Goal: Task Accomplishment & Management: Manage account settings

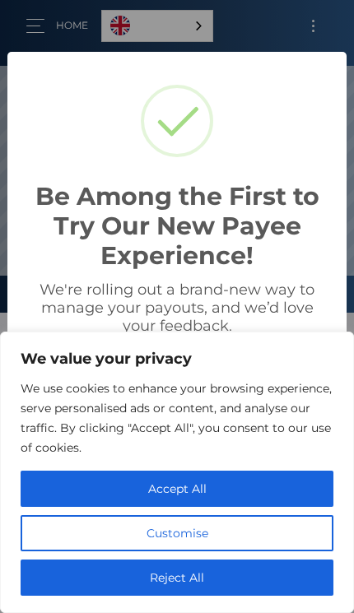
scroll to position [313, 354]
click at [206, 495] on button "Accept All" at bounding box center [177, 489] width 313 height 36
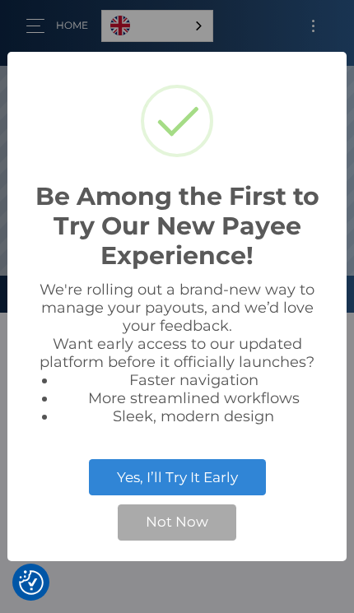
checkbox input "true"
click at [192, 522] on button "Not Now" at bounding box center [177, 522] width 119 height 36
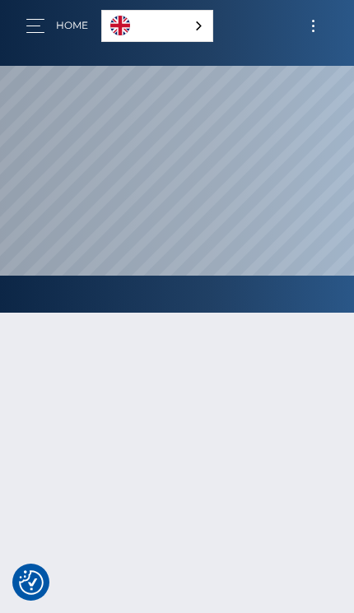
click at [328, 20] on button "Toggle navigation" at bounding box center [313, 26] width 30 height 22
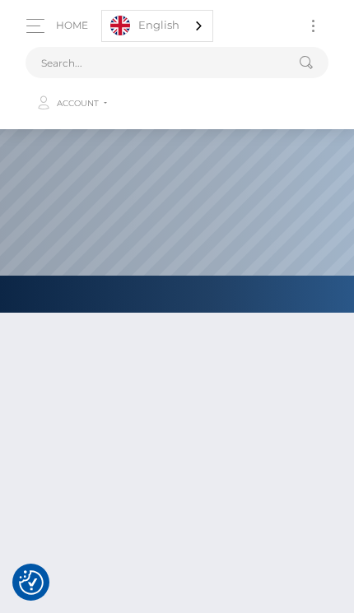
click at [235, 104] on link "Account" at bounding box center [176, 103] width 300 height 35
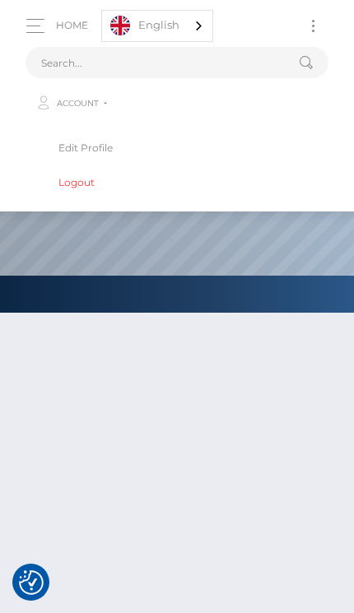
click at [180, 147] on link "Edit Profile" at bounding box center [177, 147] width 277 height 30
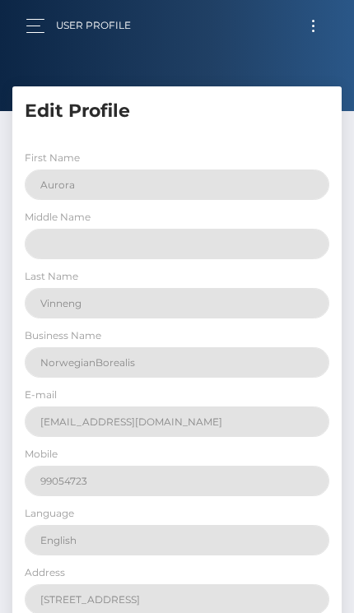
select select
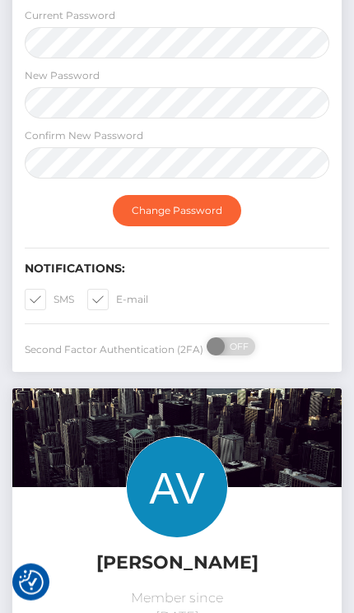
scroll to position [941, 0]
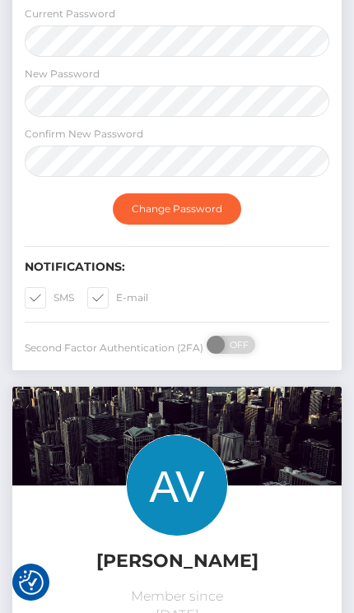
click at [49, 309] on label "SMS" at bounding box center [49, 297] width 49 height 21
click at [53, 298] on input "SMS" at bounding box center [58, 292] width 11 height 11
checkbox input "false"
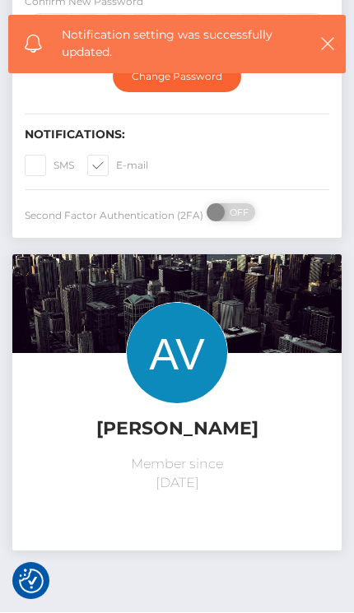
scroll to position [1072, 0]
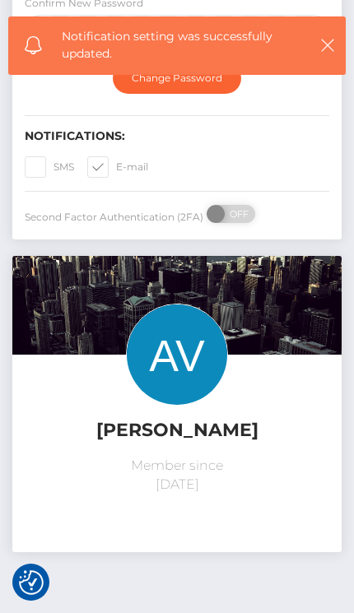
click at [207, 398] on img at bounding box center [177, 355] width 102 height 102
click at [248, 407] on div "Aurora Vinneng Member since September 9, 2025" at bounding box center [177, 400] width 304 height 192
click at [232, 431] on h5 "[PERSON_NAME]" at bounding box center [177, 431] width 304 height 26
click at [231, 429] on h5 "[PERSON_NAME]" at bounding box center [177, 431] width 304 height 26
click at [246, 401] on div "Aurora Vinneng Member since September 9, 2025" at bounding box center [177, 400] width 304 height 192
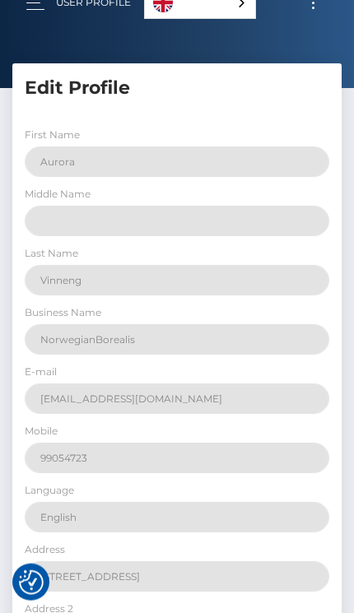
scroll to position [0, 0]
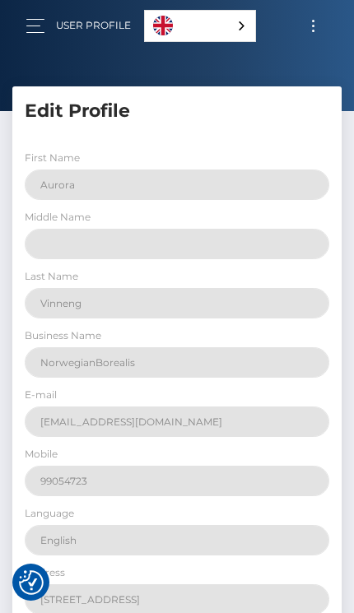
click at [327, 18] on button "Toggle navigation" at bounding box center [313, 26] width 30 height 22
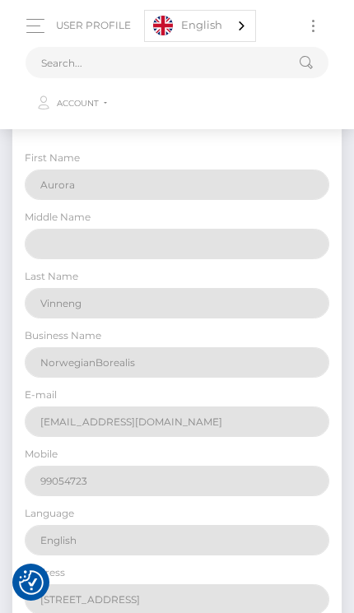
click at [107, 111] on link "Account" at bounding box center [176, 103] width 300 height 35
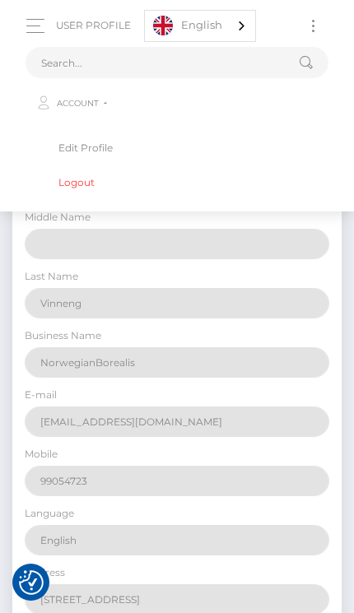
click at [117, 148] on link "Edit Profile" at bounding box center [177, 147] width 277 height 30
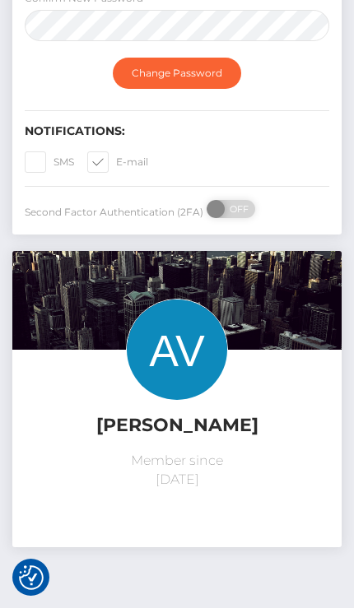
scroll to position [1102, 0]
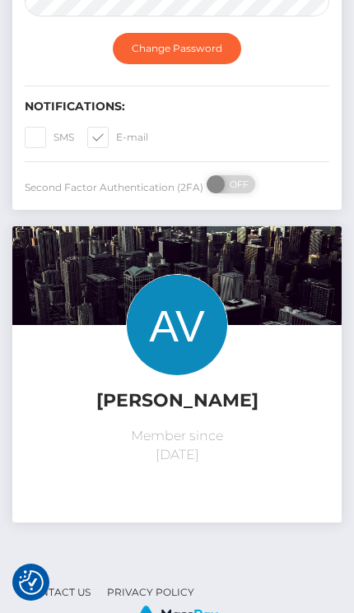
click at [181, 360] on img at bounding box center [177, 325] width 102 height 102
click at [190, 342] on img at bounding box center [177, 325] width 102 height 102
click at [209, 302] on img at bounding box center [177, 325] width 102 height 102
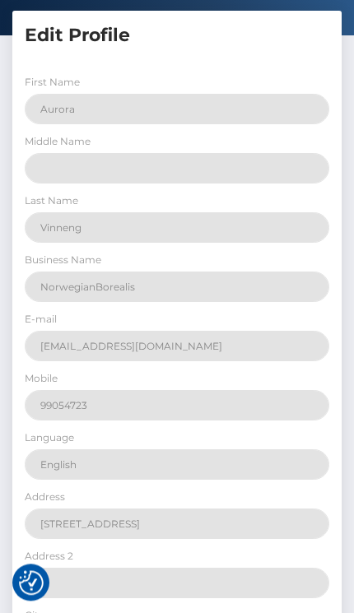
scroll to position [0, 0]
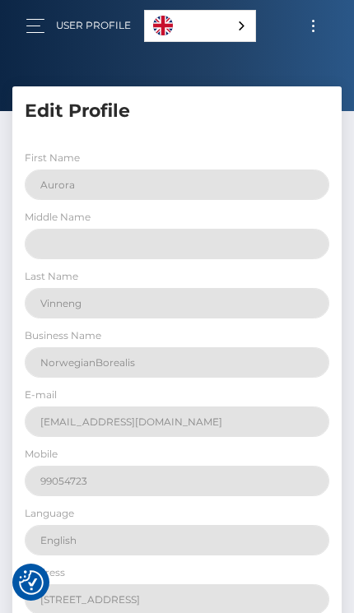
click at [44, 26] on button "button" at bounding box center [41, 26] width 30 height 22
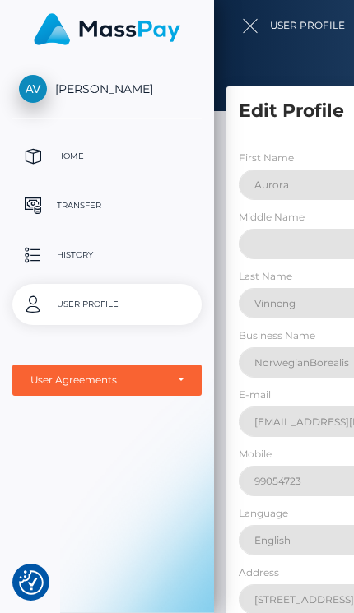
click at [99, 305] on p "User Profile" at bounding box center [107, 304] width 176 height 25
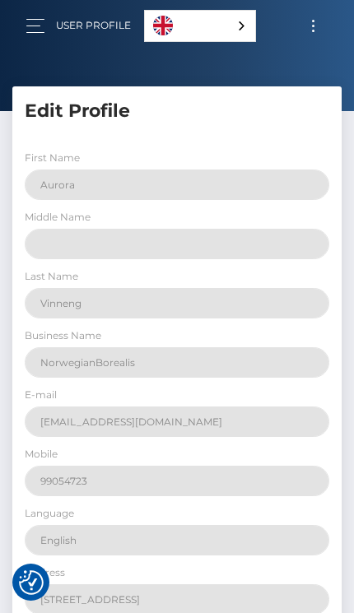
click at [290, 209] on div "Middle Name" at bounding box center [177, 233] width 304 height 51
click at [27, 35] on button "button" at bounding box center [41, 26] width 30 height 22
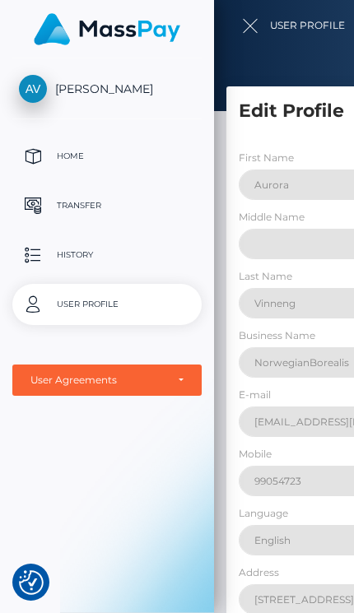
click at [156, 200] on p "Transfer" at bounding box center [107, 205] width 176 height 25
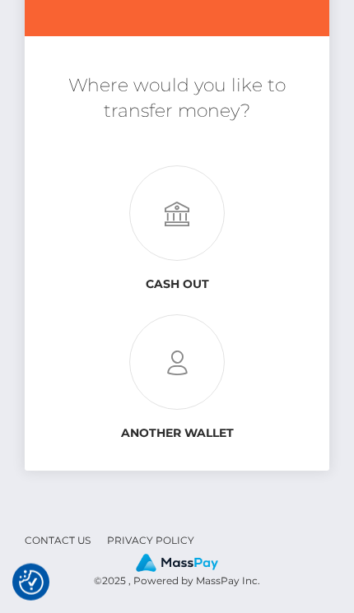
scroll to position [160, 0]
click at [213, 193] on icon at bounding box center [177, 213] width 304 height 95
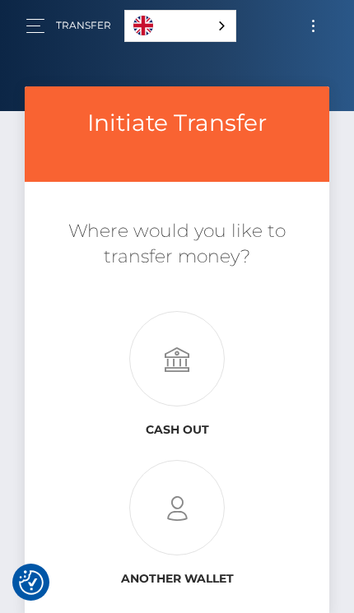
click at [315, 29] on button "Toggle navigation" at bounding box center [313, 26] width 30 height 22
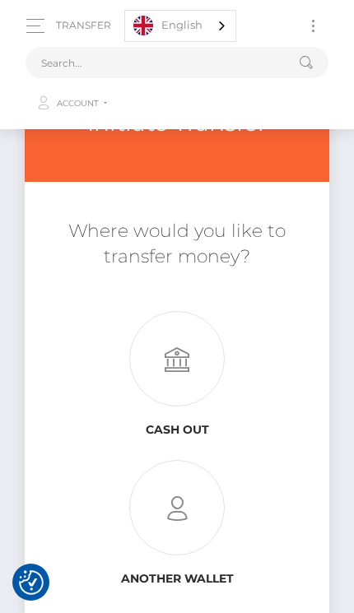
click at [324, 26] on button "Toggle navigation" at bounding box center [313, 26] width 30 height 22
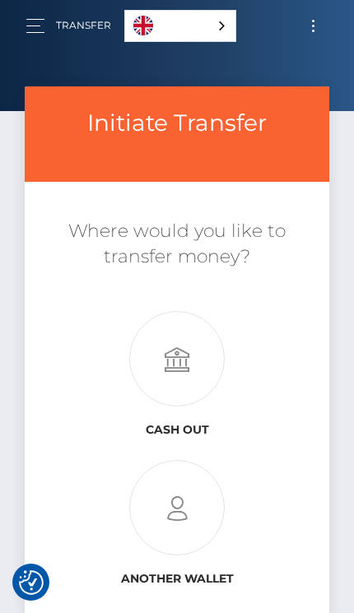
click at [322, 28] on button "Toggle navigation" at bounding box center [313, 26] width 30 height 22
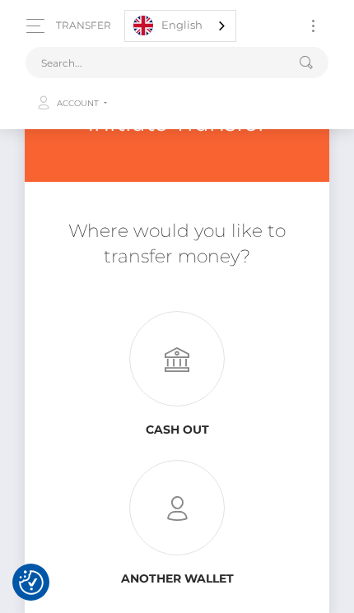
click at [99, 119] on link "Account" at bounding box center [176, 103] width 300 height 35
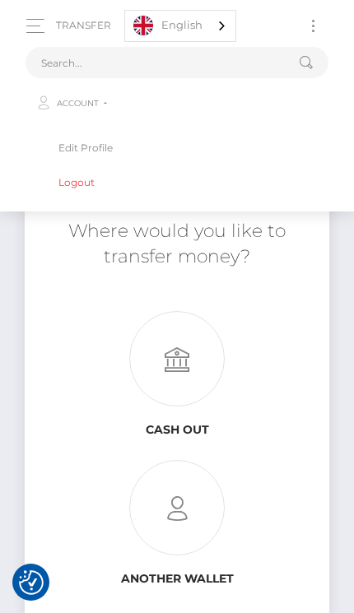
click at [190, 178] on link "Logout" at bounding box center [177, 182] width 277 height 30
